Goal: Task Accomplishment & Management: Use online tool/utility

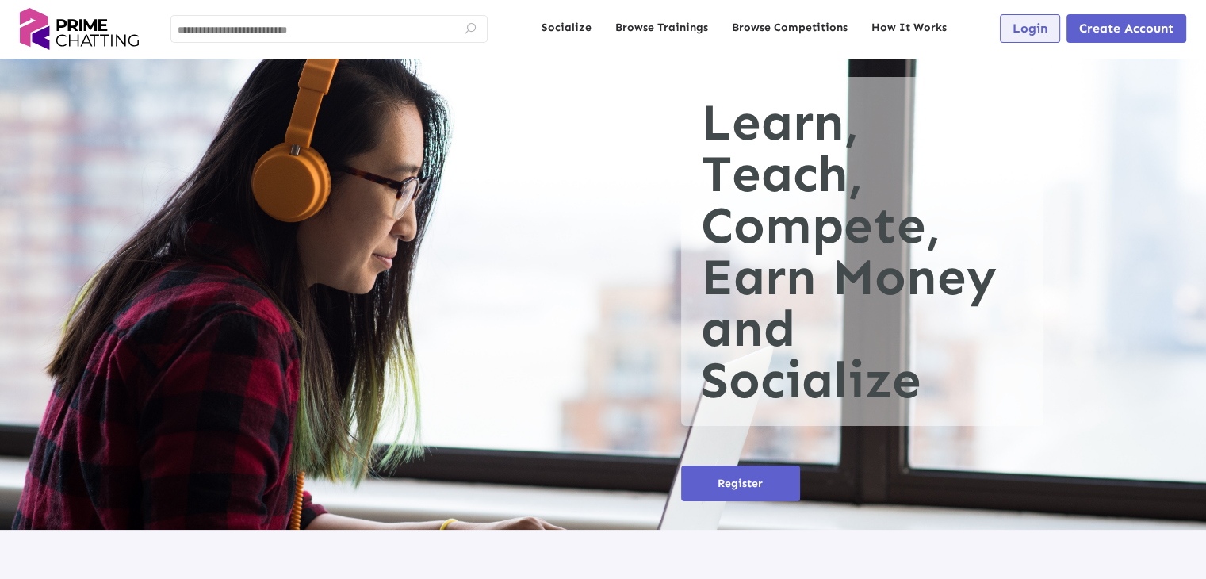
click at [1023, 29] on span "Login" at bounding box center [1029, 28] width 35 height 15
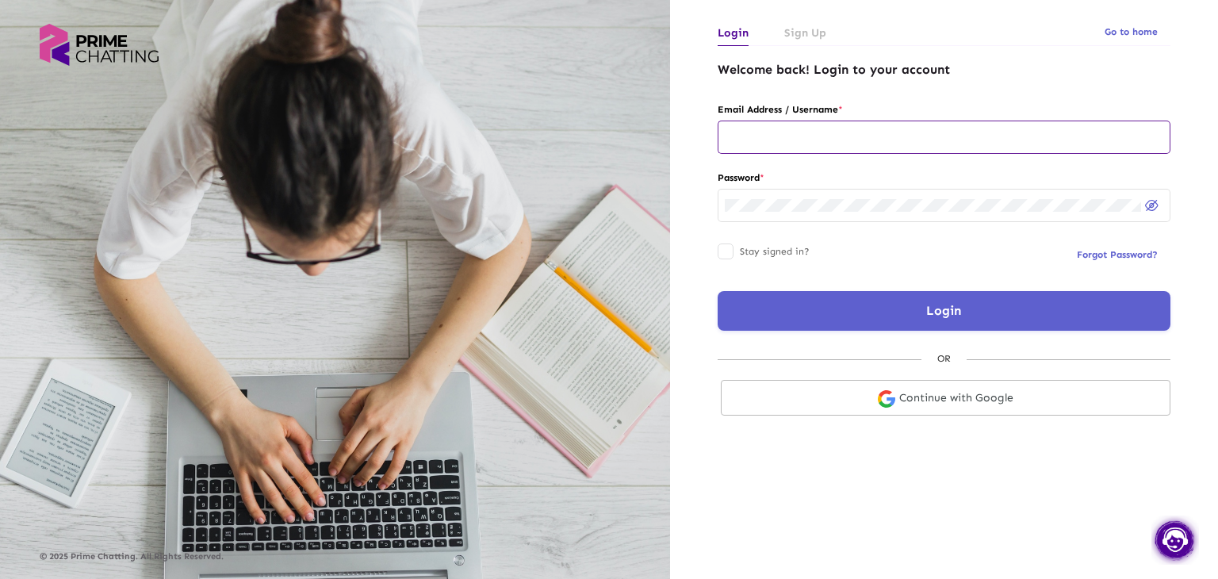
click at [797, 141] on input "text" at bounding box center [944, 137] width 438 height 13
type input "**********"
click at [850, 305] on button "Login" at bounding box center [943, 311] width 453 height 40
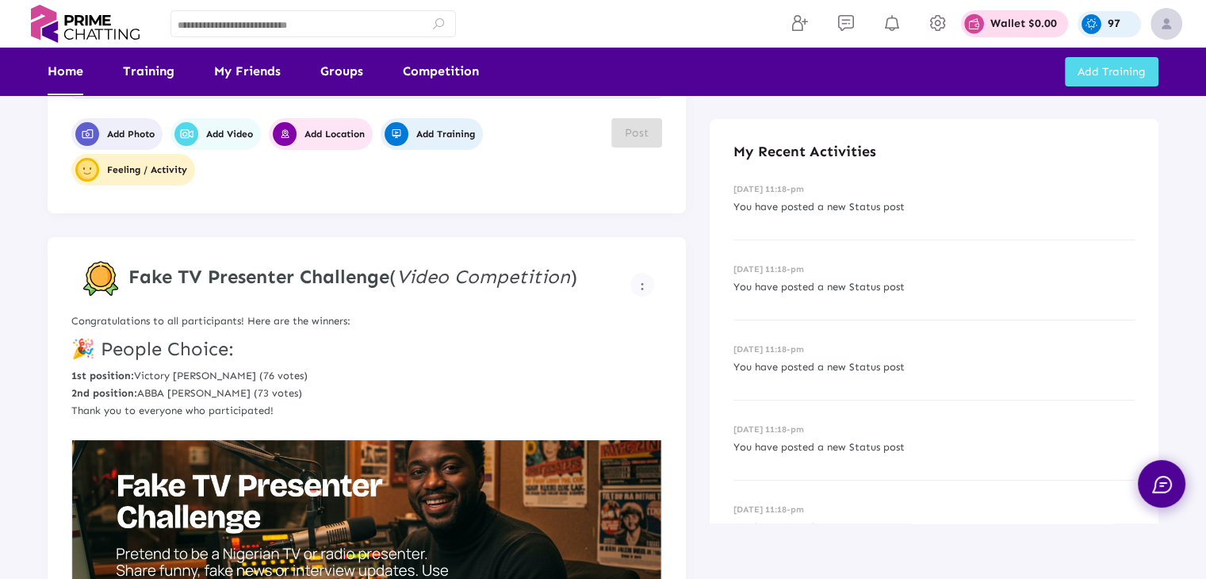
scroll to position [159, 0]
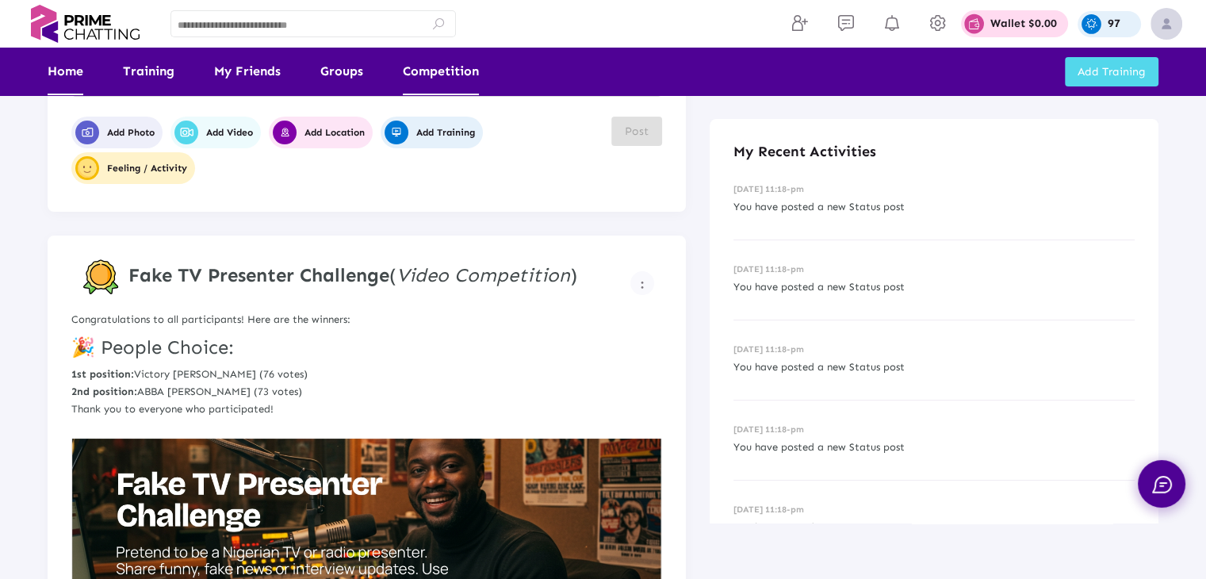
click at [424, 71] on link "Competition" at bounding box center [441, 72] width 76 height 48
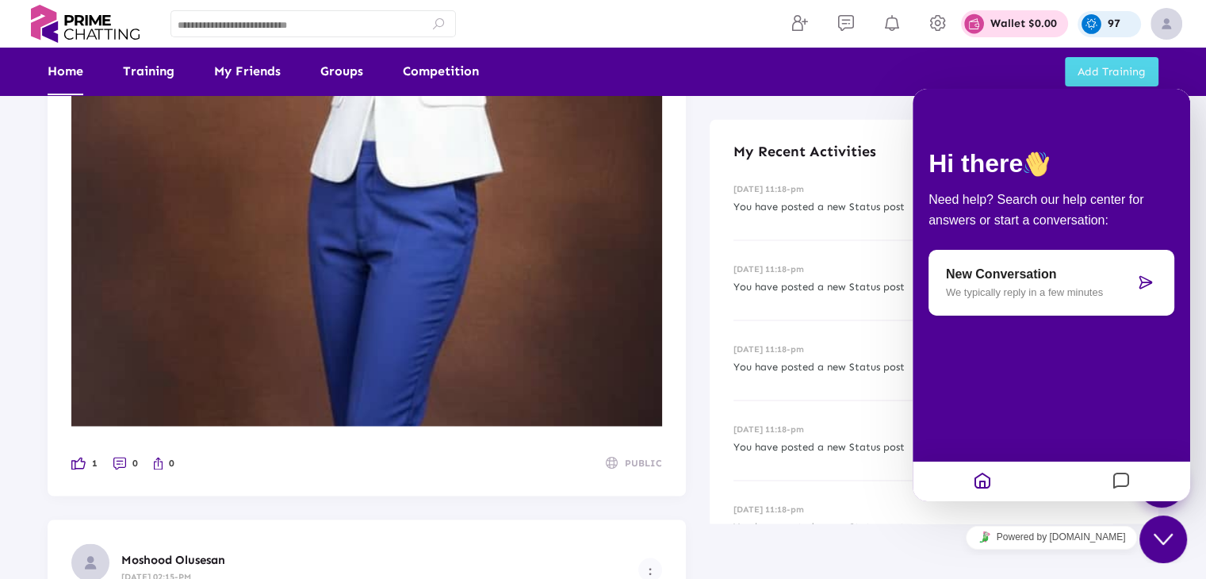
scroll to position [2140, 0]
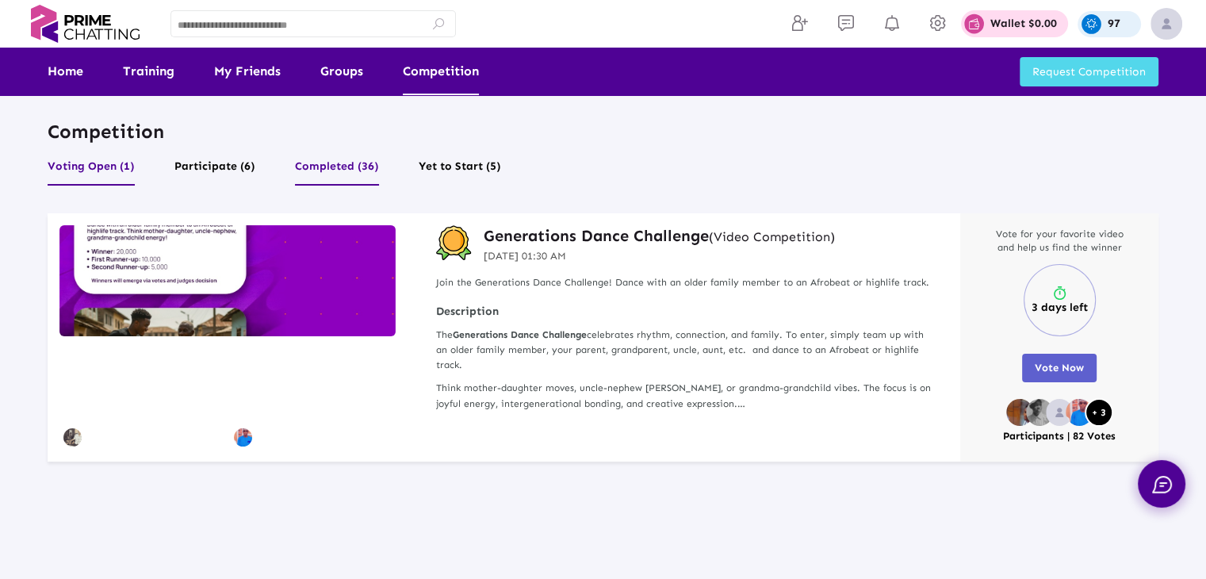
click at [352, 165] on button "Completed (36)" at bounding box center [337, 170] width 84 height 30
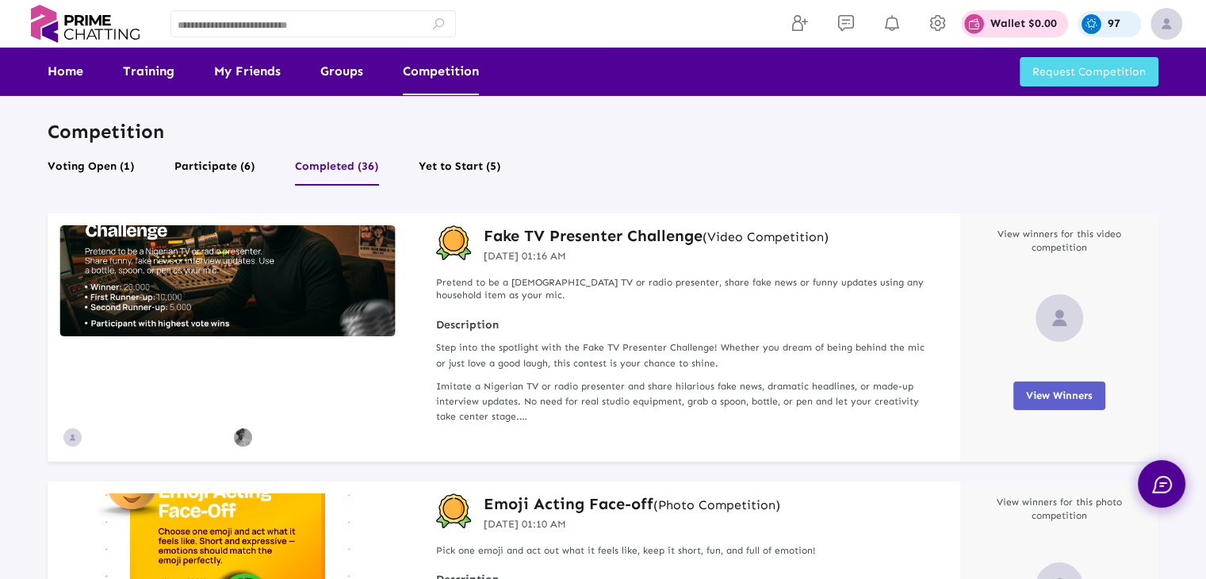
click at [582, 232] on h3 "Fake TV Presenter Challenge (Video Competition)" at bounding box center [656, 235] width 345 height 21
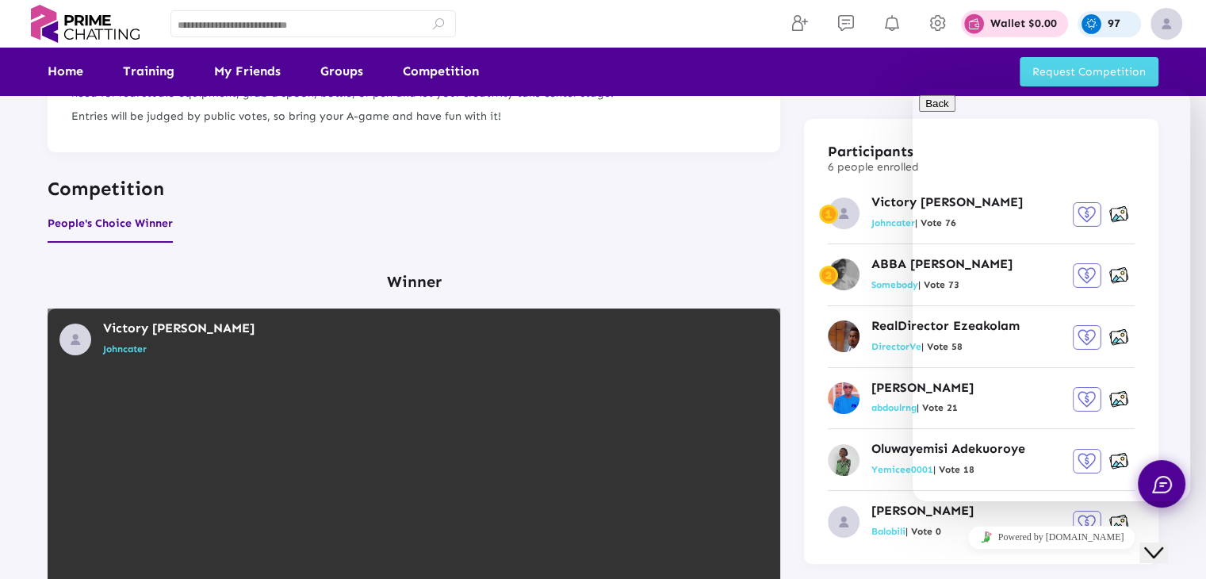
scroll to position [79, 0]
